Goal: Task Accomplishment & Management: Use online tool/utility

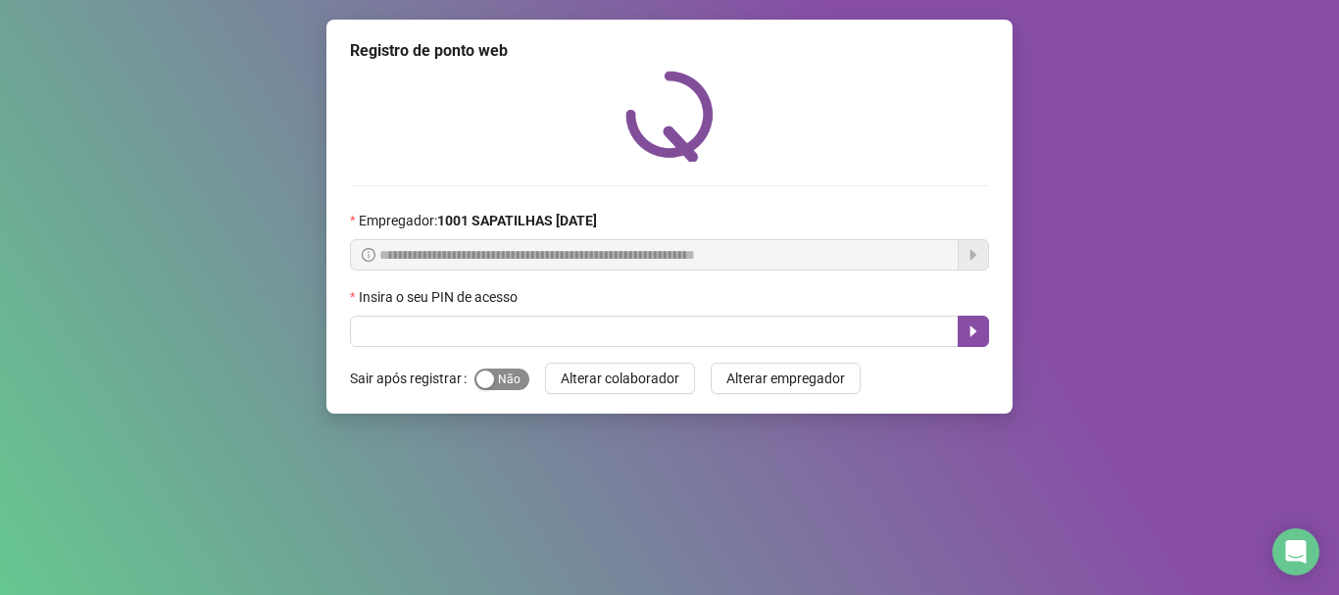
click at [506, 384] on span "Sim Não" at bounding box center [502, 380] width 55 height 22
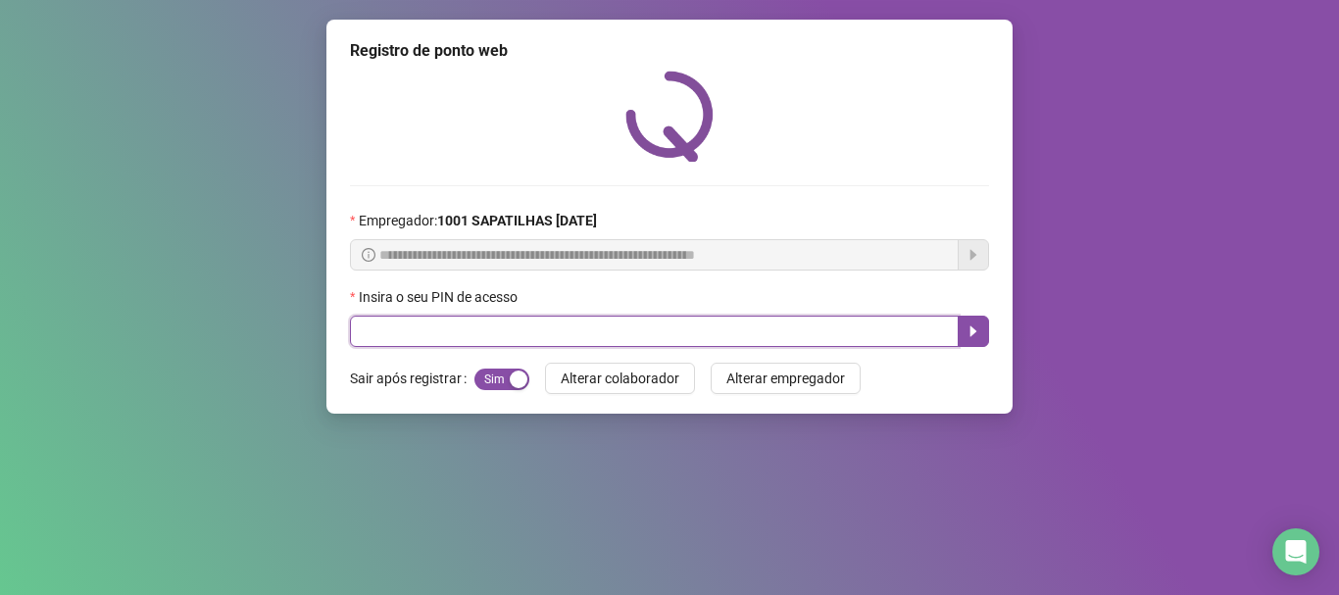
click at [532, 341] on input "text" at bounding box center [654, 331] width 609 height 31
type input "*****"
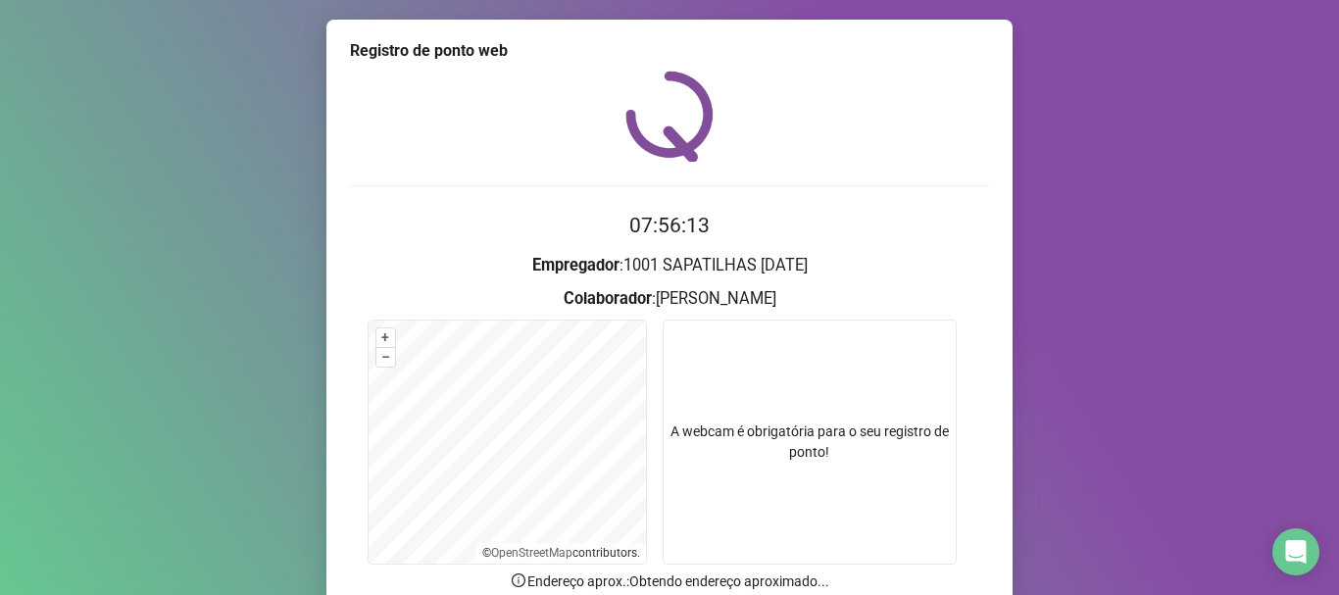
scroll to position [139, 0]
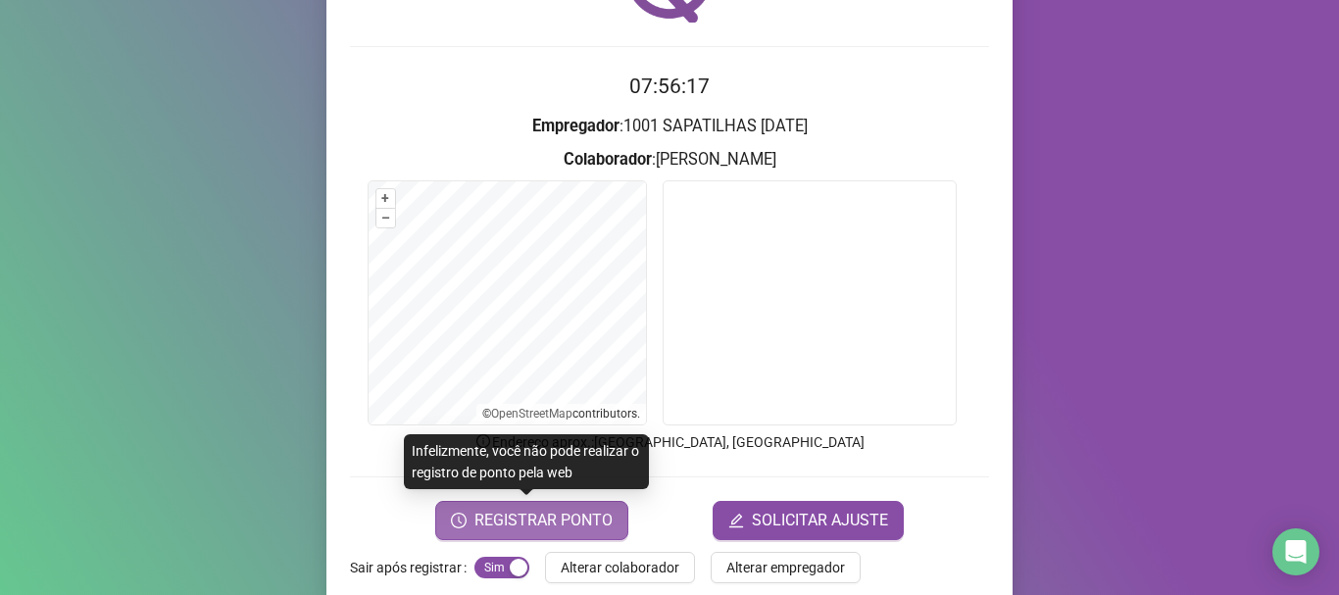
click at [575, 529] on span "REGISTRAR PONTO" at bounding box center [544, 521] width 138 height 24
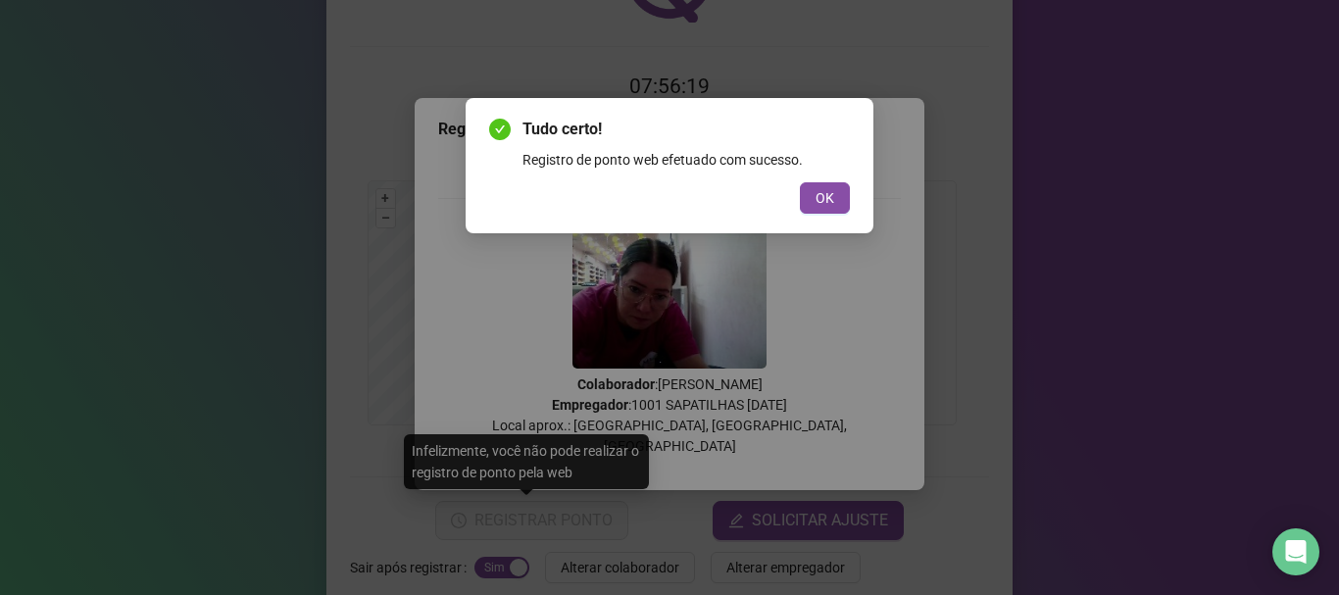
click at [825, 187] on span "OK" at bounding box center [825, 198] width 19 height 22
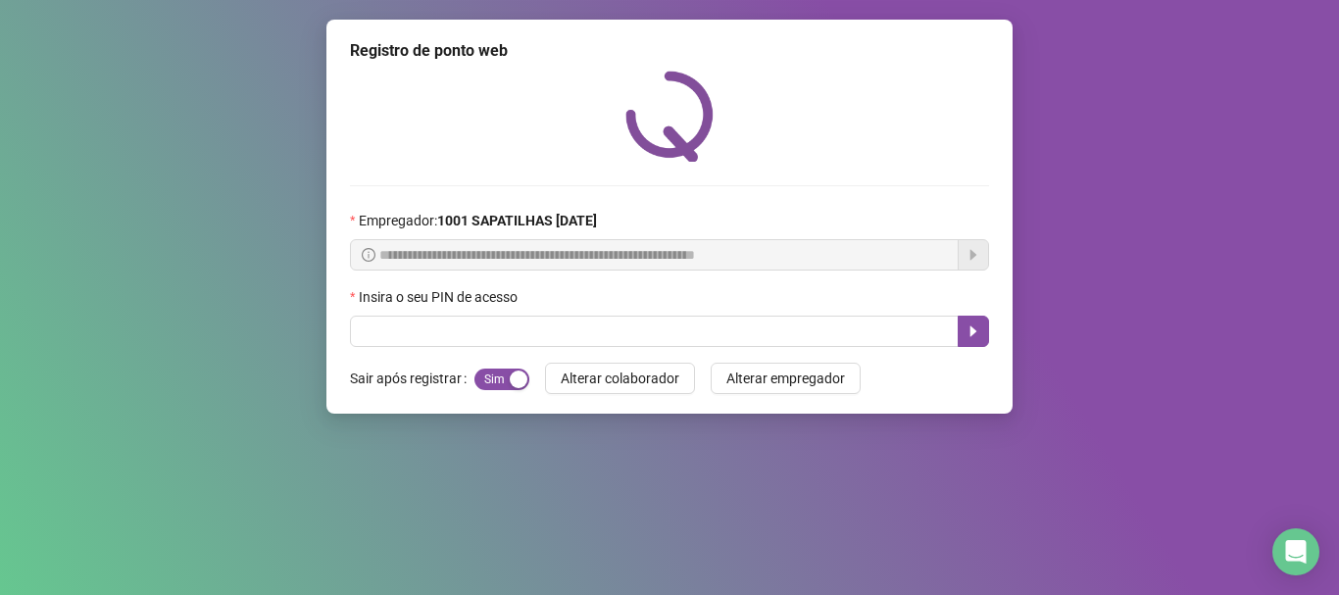
scroll to position [0, 0]
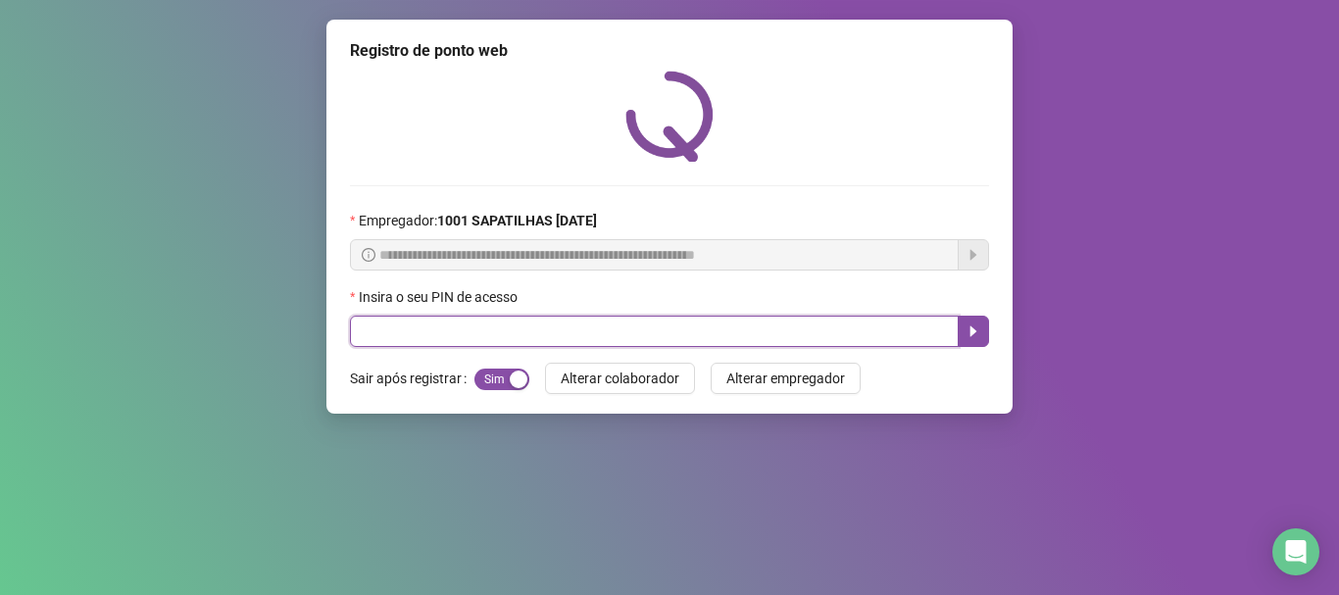
click at [793, 327] on input "text" at bounding box center [654, 331] width 609 height 31
type input "*****"
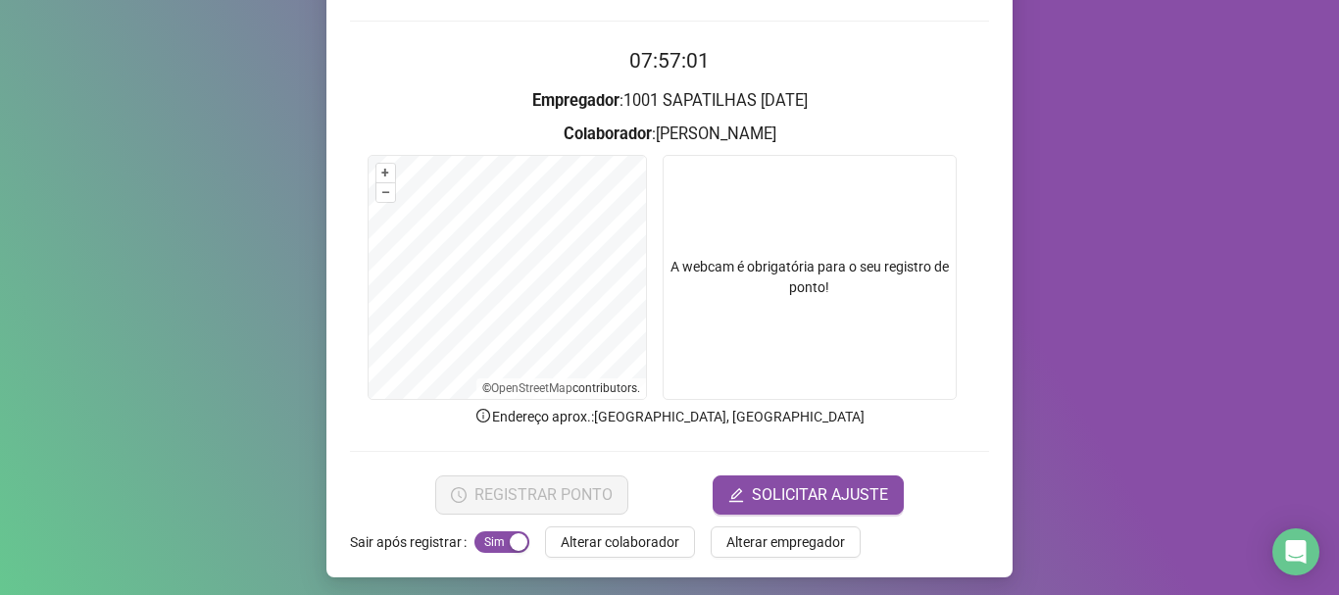
scroll to position [171, 0]
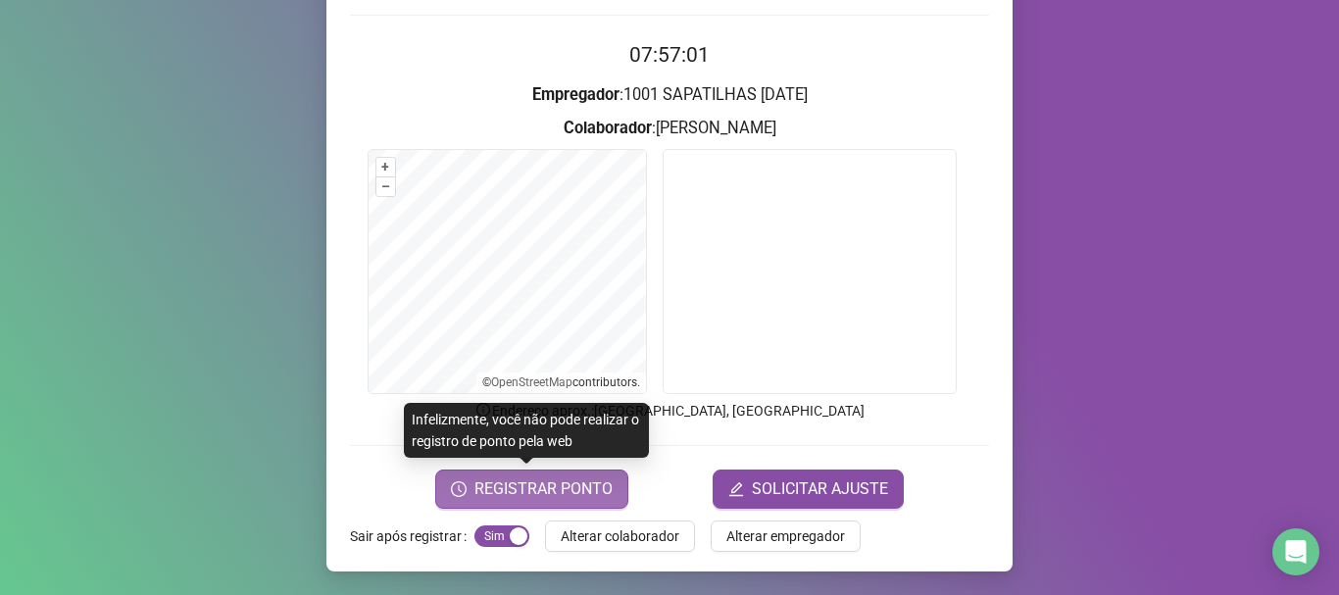
click at [519, 487] on span "REGISTRAR PONTO" at bounding box center [544, 489] width 138 height 24
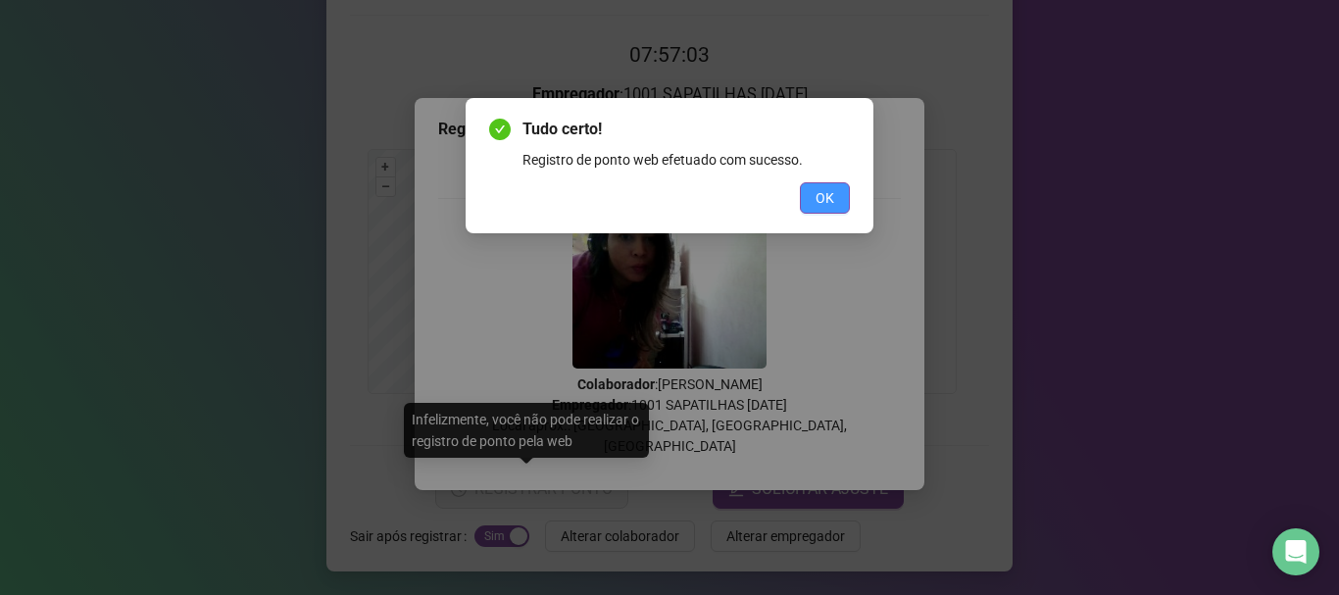
click at [829, 198] on span "OK" at bounding box center [825, 198] width 19 height 22
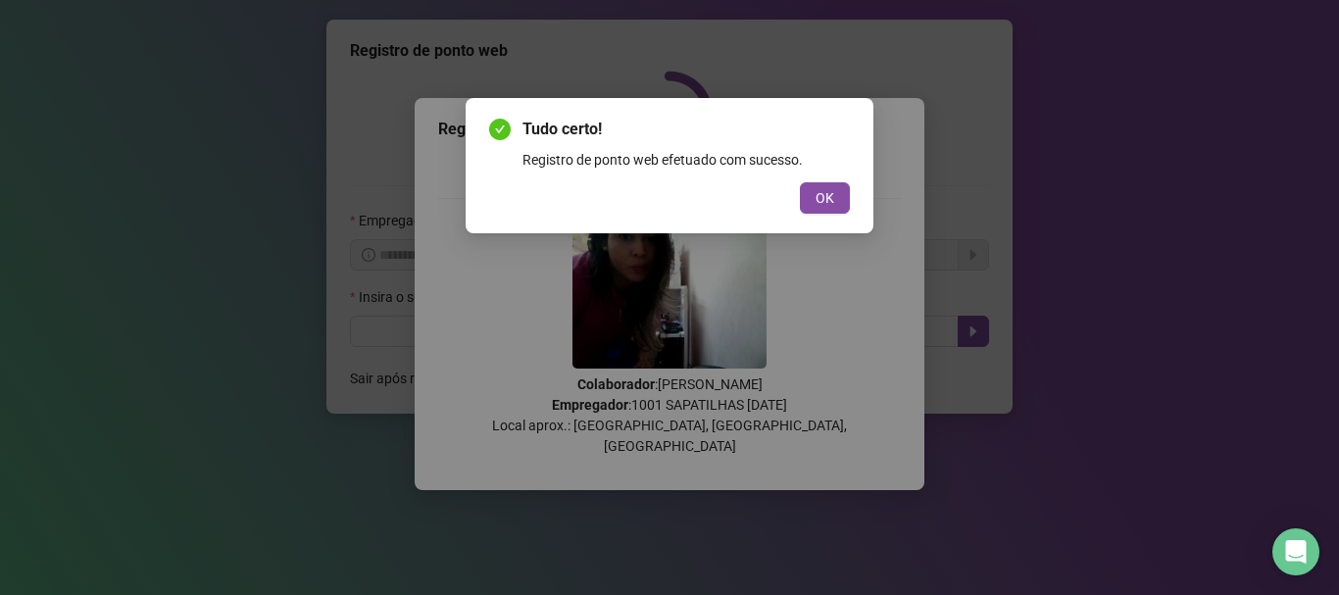
scroll to position [0, 0]
